Goal: Find specific page/section: Find specific page/section

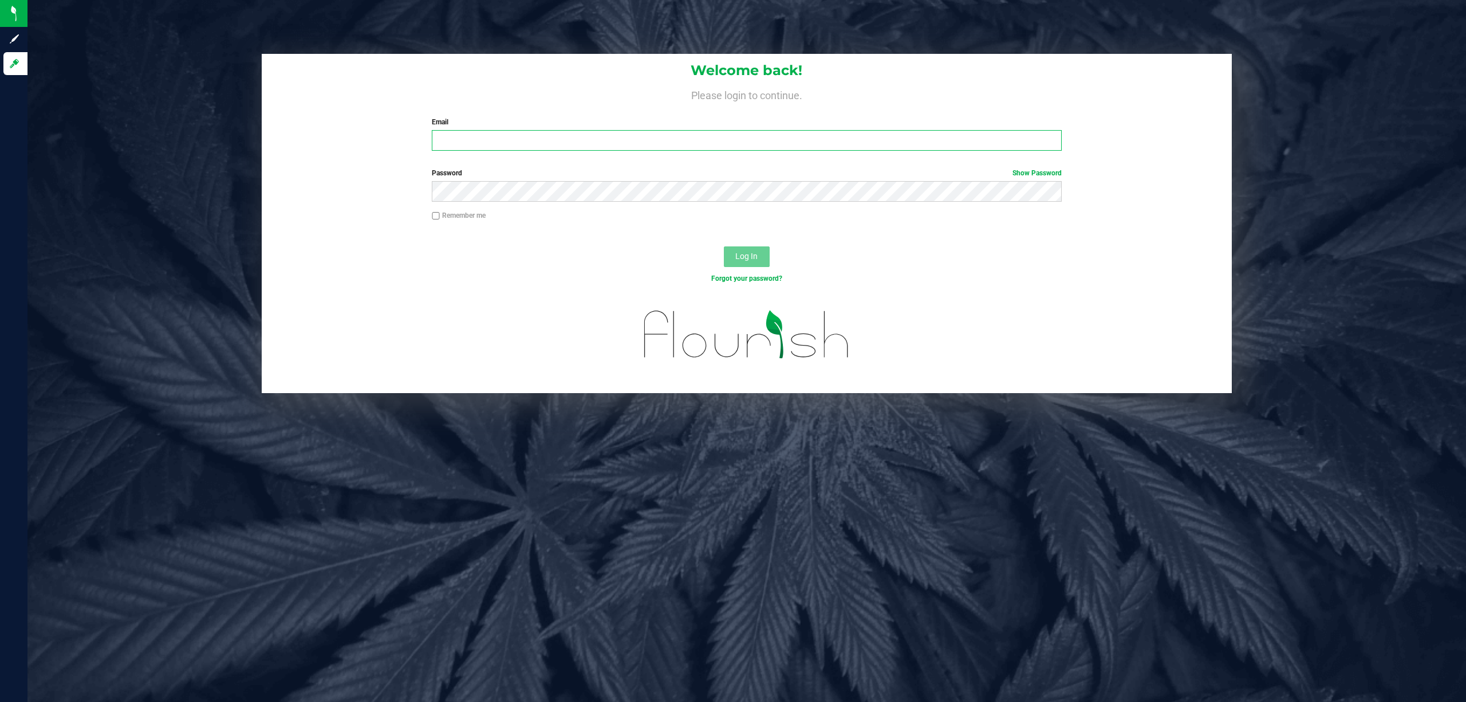
click at [470, 147] on input "Email" at bounding box center [747, 140] width 630 height 21
type input "[EMAIL_ADDRESS][DOMAIN_NAME]"
click at [724, 246] on button "Log In" at bounding box center [747, 256] width 46 height 21
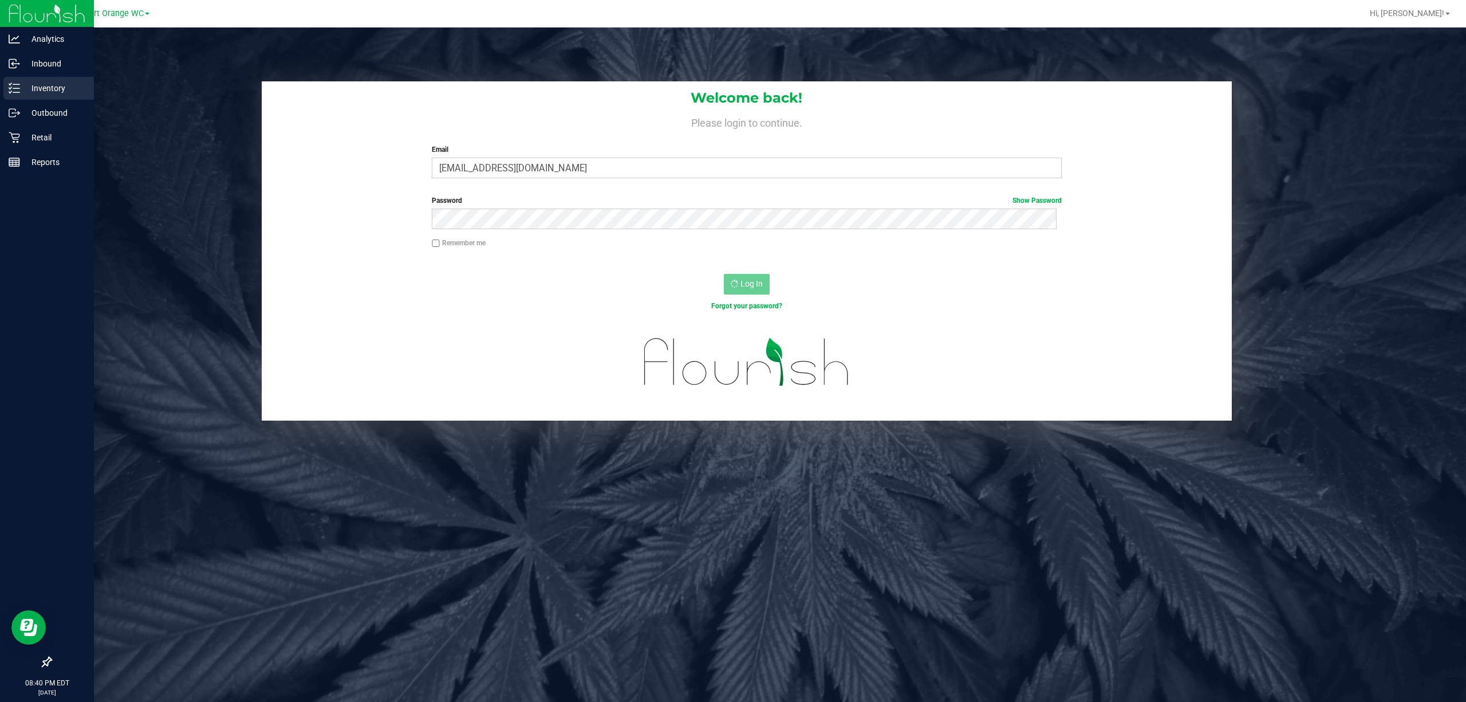
click at [24, 89] on p "Inventory" at bounding box center [54, 88] width 69 height 14
